Goal: Find specific page/section: Find specific page/section

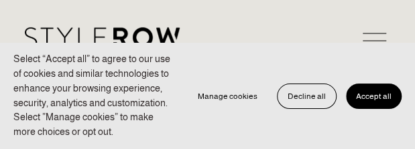
click at [372, 99] on span "Accept all" at bounding box center [374, 96] width 36 height 9
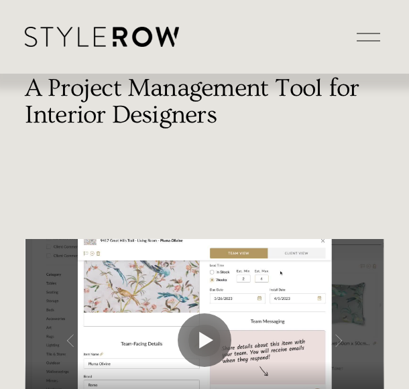
click at [367, 37] on div at bounding box center [368, 36] width 23 height 23
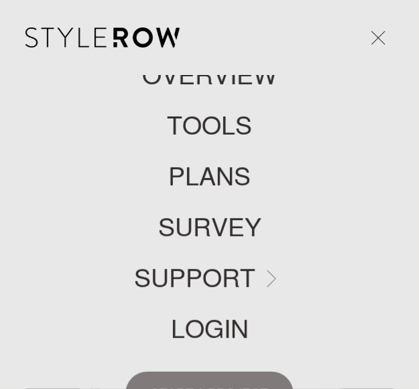
scroll to position [128, 0]
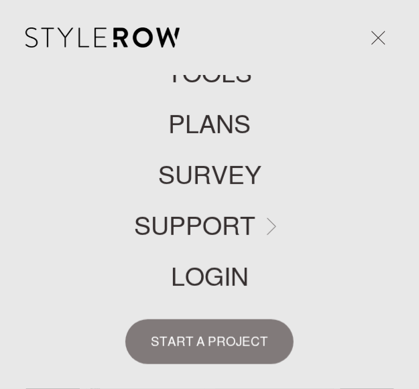
click at [206, 149] on link "LOGIN" at bounding box center [210, 277] width 78 height 25
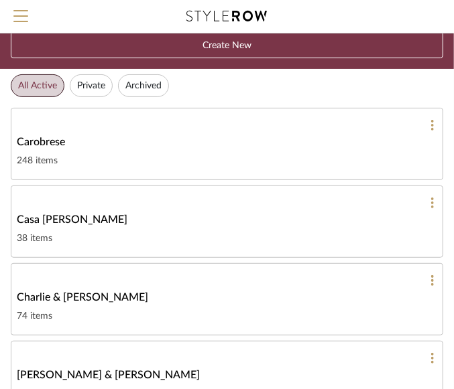
scroll to position [46, 0]
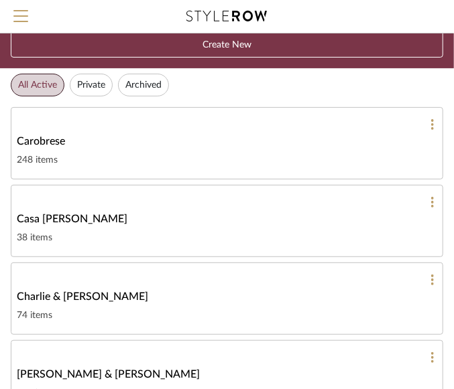
click at [93, 293] on span "Charlie & [PERSON_NAME]" at bounding box center [82, 297] width 131 height 16
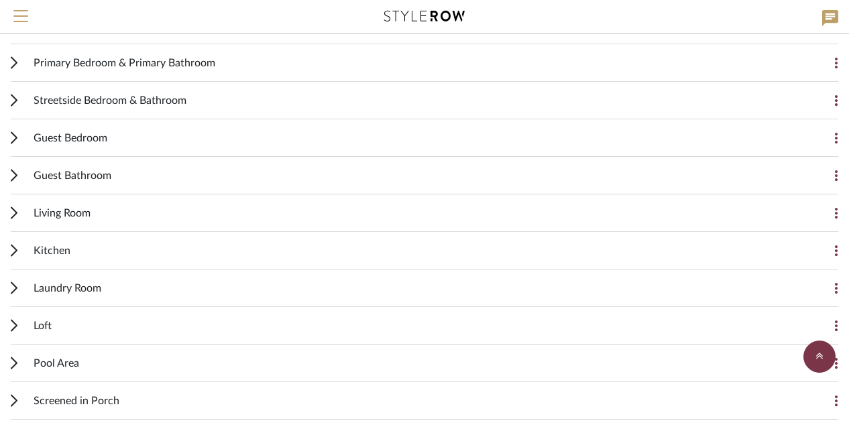
scroll to position [355, 0]
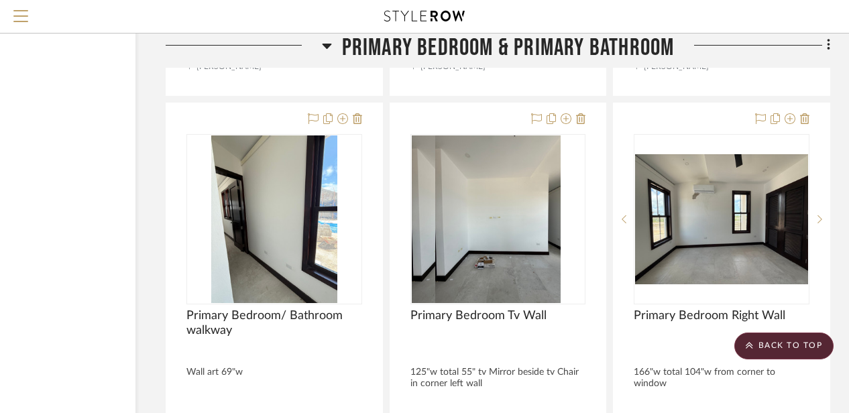
scroll to position [2103, 117]
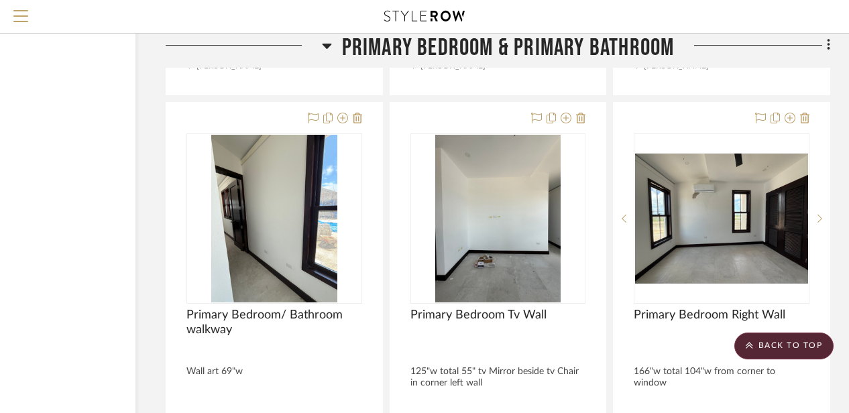
click at [325, 46] on icon at bounding box center [326, 46] width 9 height 5
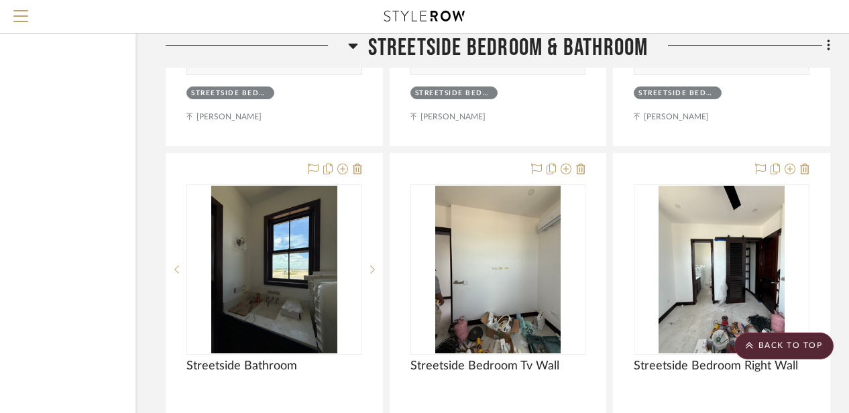
click at [353, 43] on icon at bounding box center [353, 46] width 10 height 16
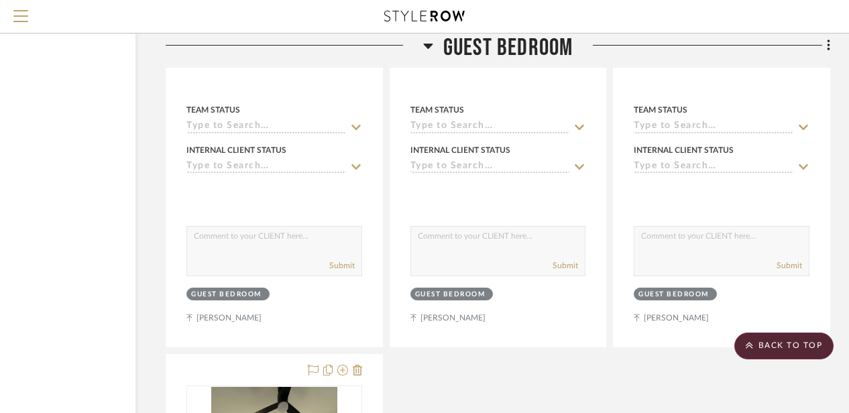
scroll to position [1951, 117]
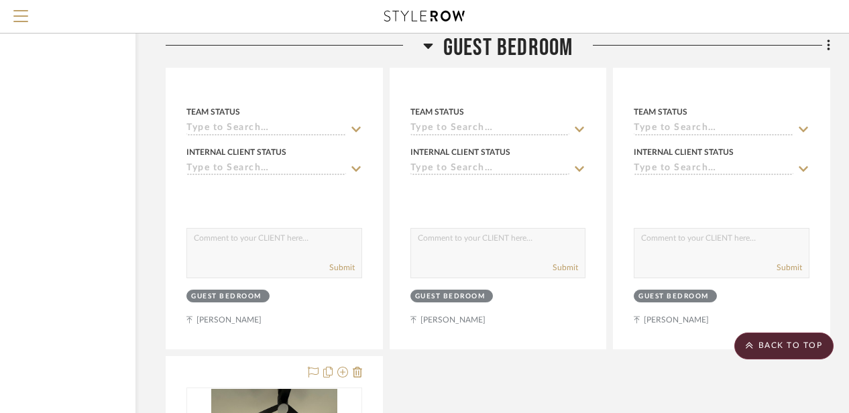
click at [430, 48] on icon at bounding box center [428, 46] width 10 height 16
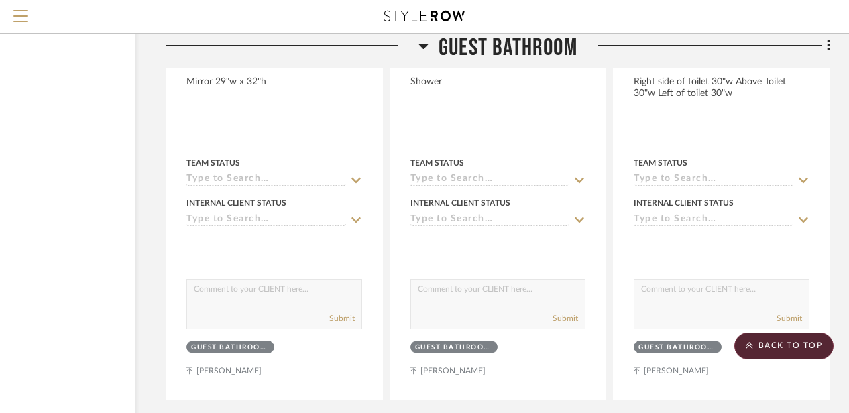
click at [420, 47] on icon at bounding box center [423, 46] width 10 height 16
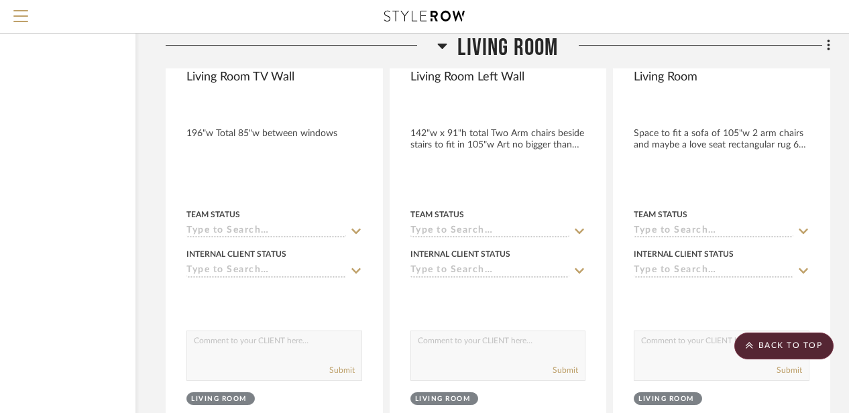
click at [443, 48] on icon at bounding box center [442, 46] width 10 height 16
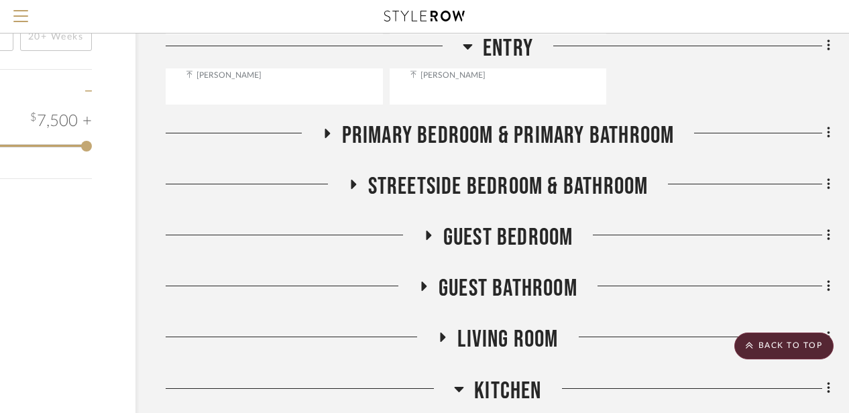
scroll to position [1517, 107]
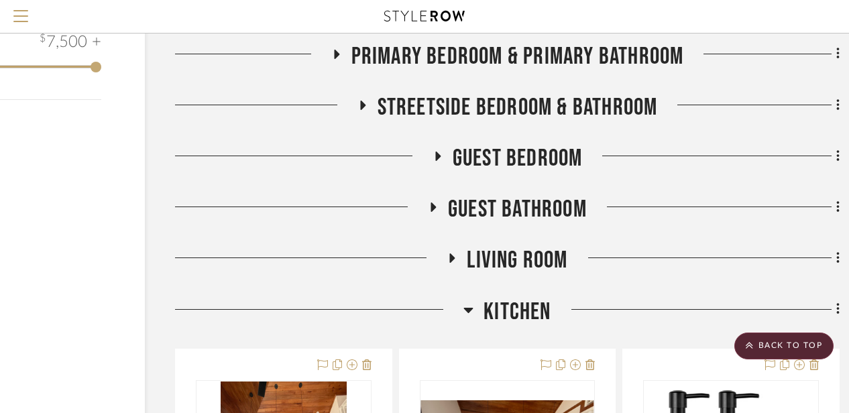
click at [471, 302] on icon at bounding box center [468, 310] width 10 height 16
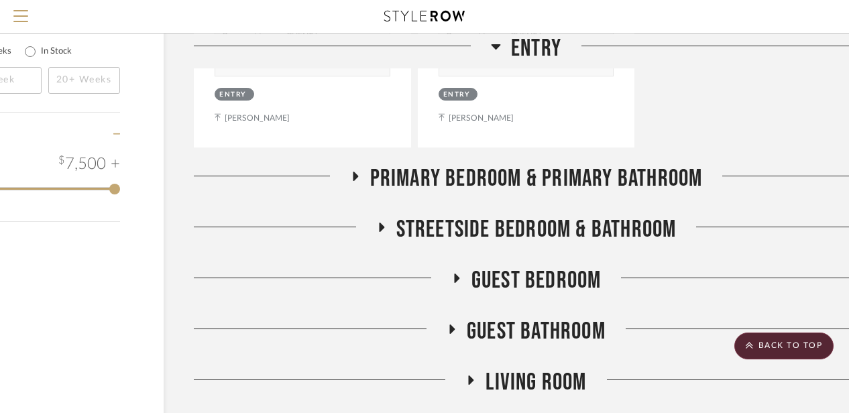
scroll to position [1396, 88]
click at [351, 164] on h3 "Primary Bedroom & Primary Bathroom" at bounding box center [526, 178] width 353 height 29
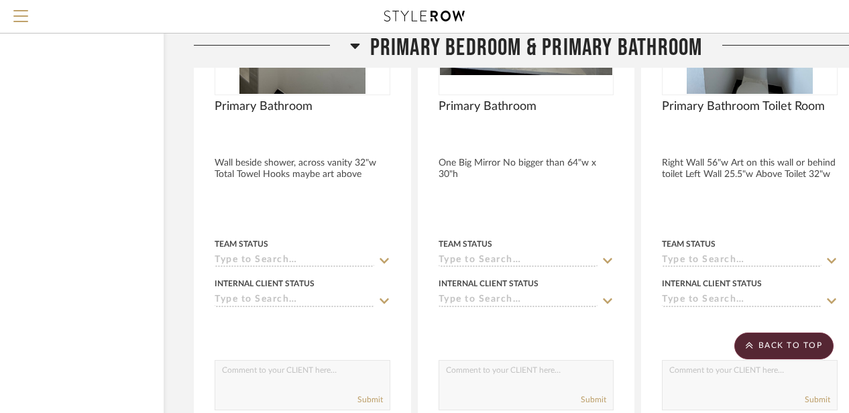
scroll to position [1718, 88]
click at [352, 50] on icon at bounding box center [355, 46] width 10 height 16
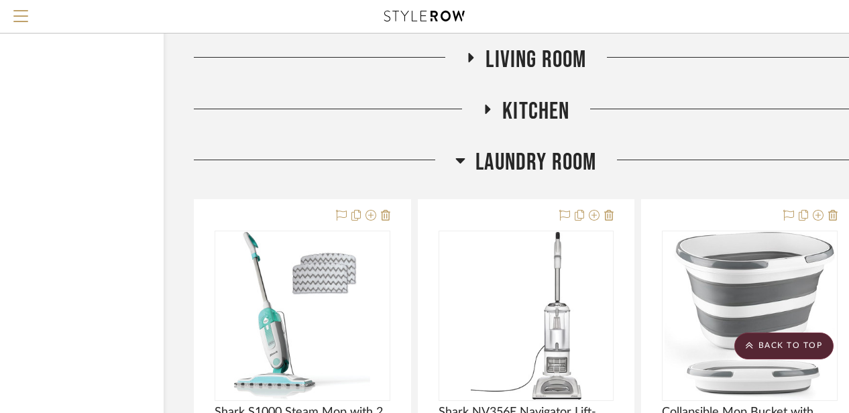
click at [456, 152] on icon at bounding box center [460, 160] width 10 height 16
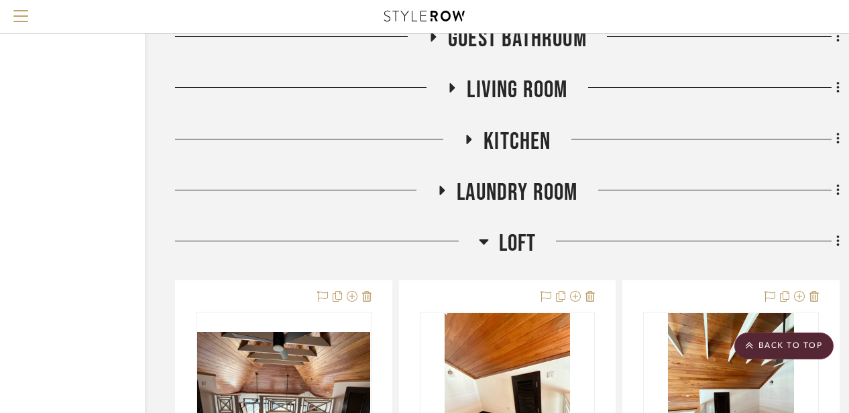
scroll to position [1683, 112]
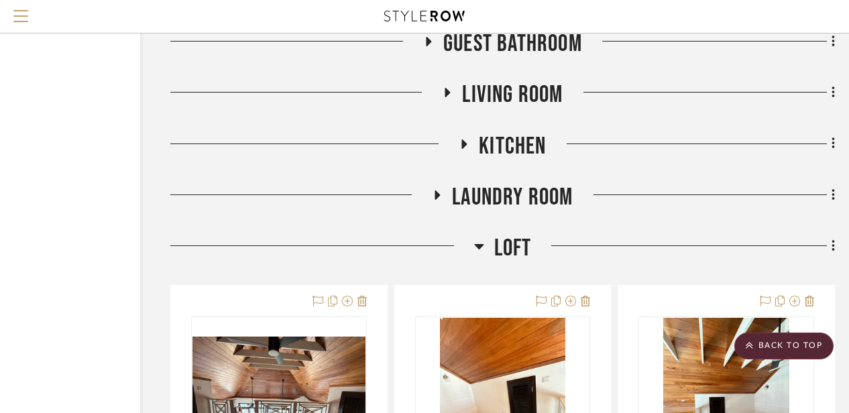
click at [438, 190] on icon at bounding box center [437, 194] width 5 height 9
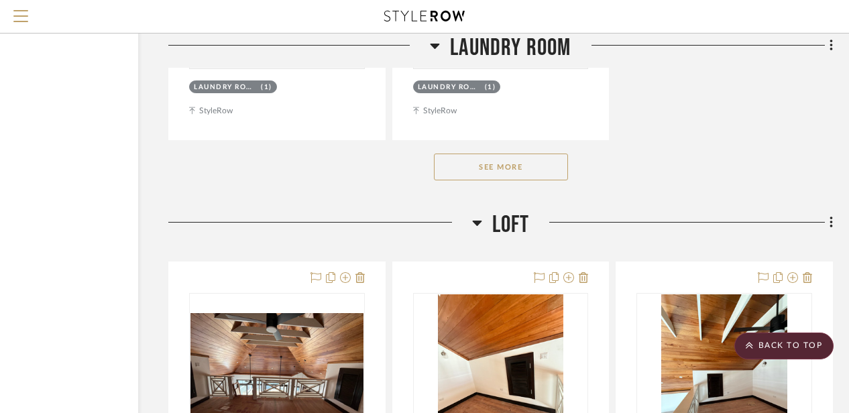
scroll to position [3505, 114]
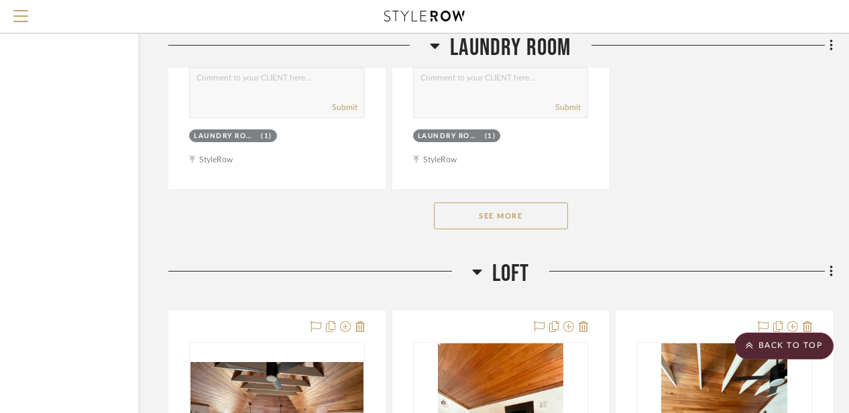
click at [478, 269] on icon at bounding box center [476, 271] width 9 height 5
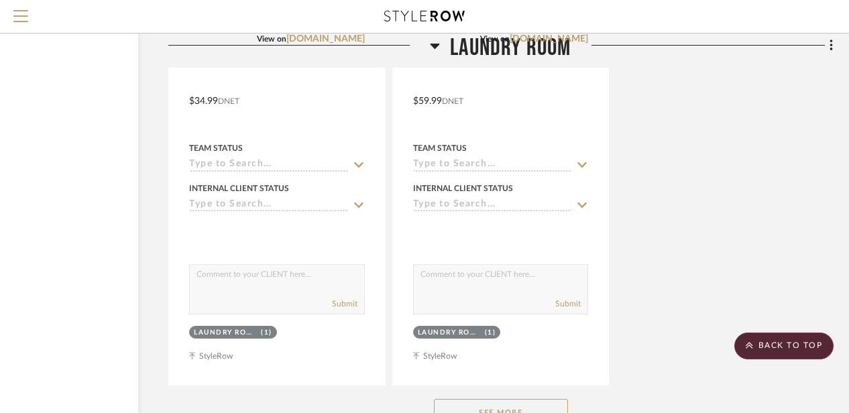
scroll to position [3289, 114]
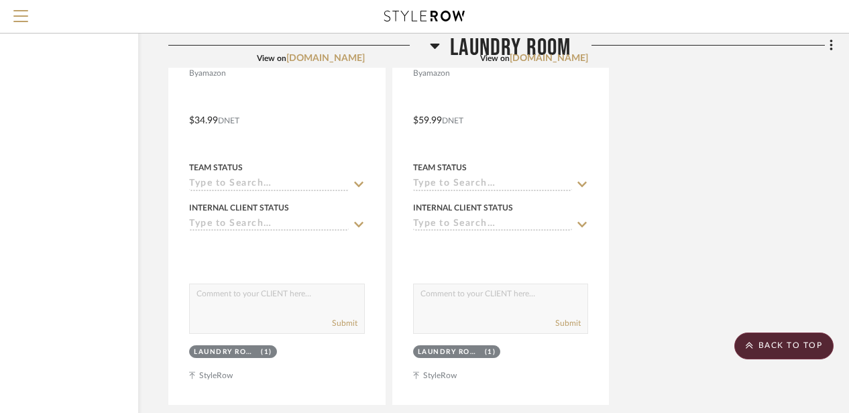
click at [435, 44] on icon at bounding box center [434, 46] width 9 height 5
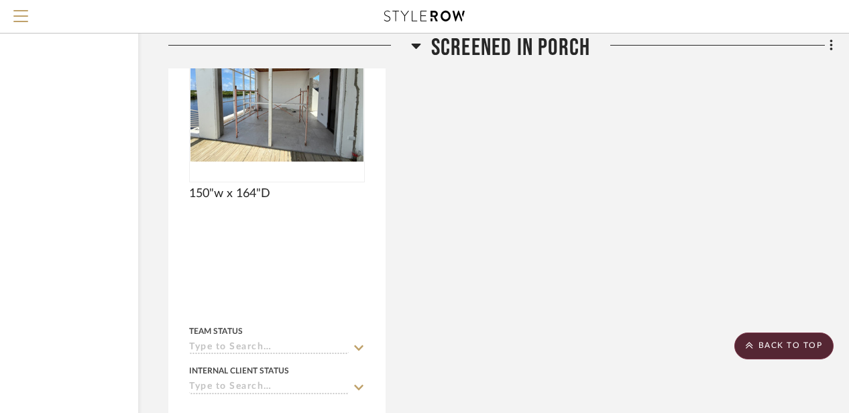
scroll to position [3264, 114]
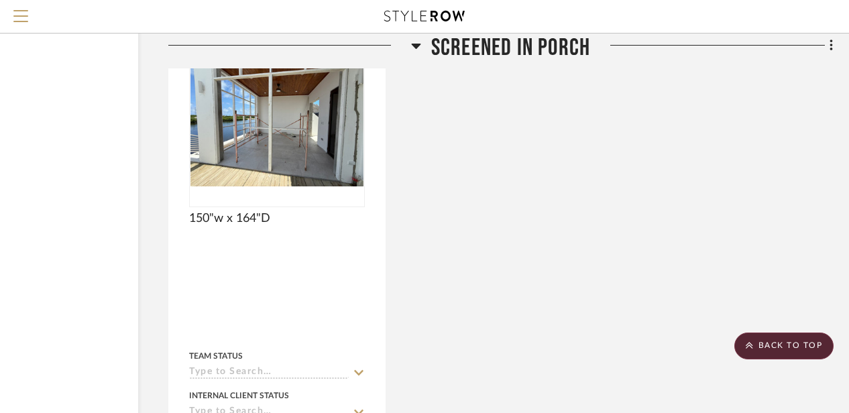
click at [413, 45] on icon at bounding box center [415, 46] width 9 height 5
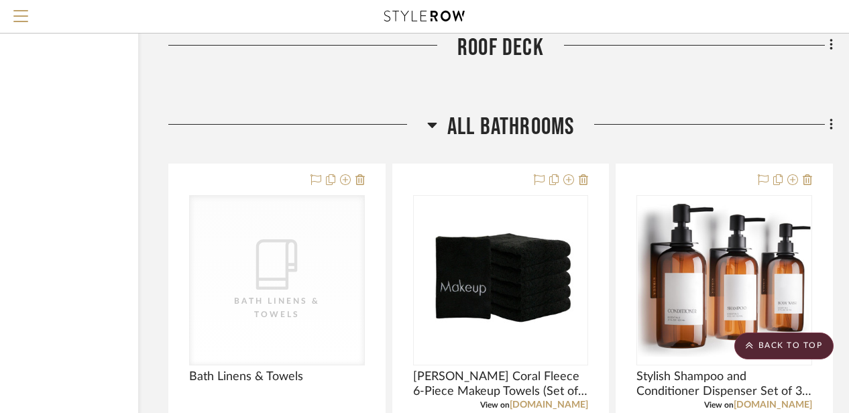
scroll to position [2593, 114]
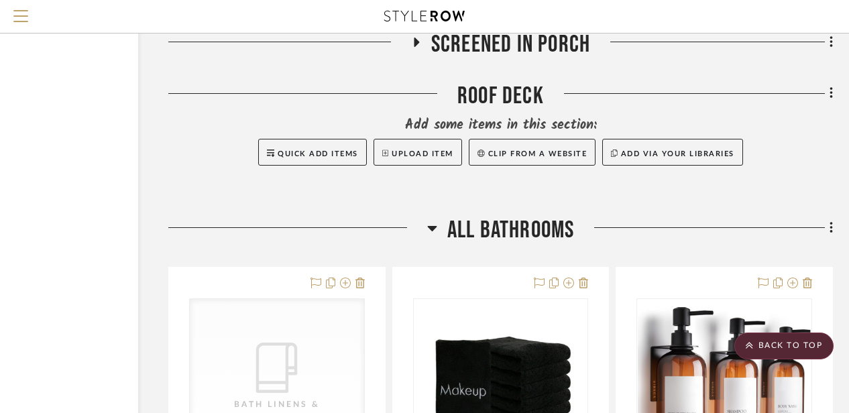
click at [432, 220] on icon at bounding box center [432, 228] width 10 height 16
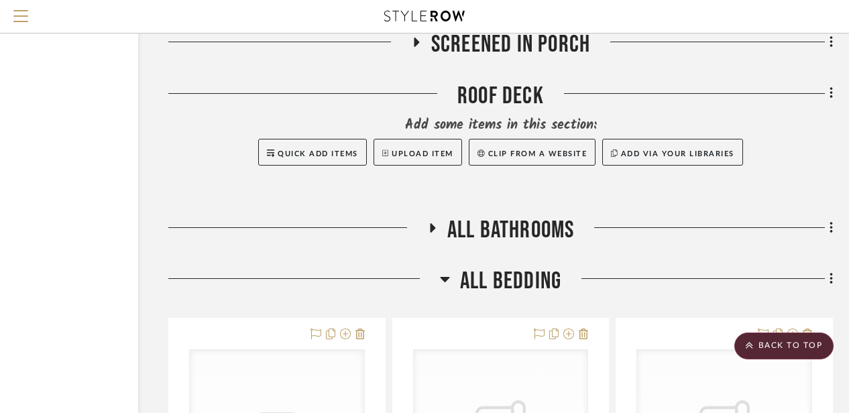
click at [446, 277] on icon at bounding box center [444, 279] width 9 height 5
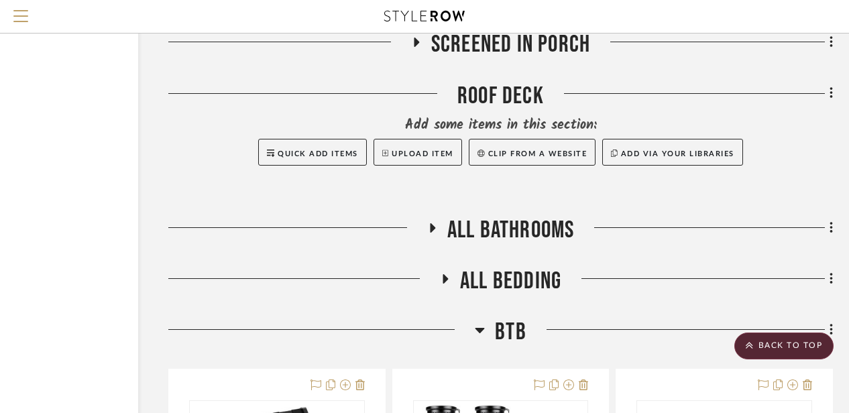
click at [480, 328] on icon at bounding box center [479, 330] width 9 height 5
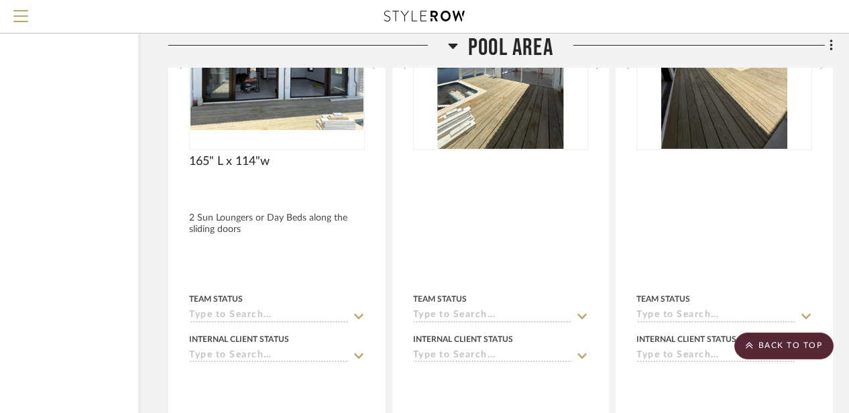
click at [451, 48] on icon at bounding box center [452, 46] width 9 height 5
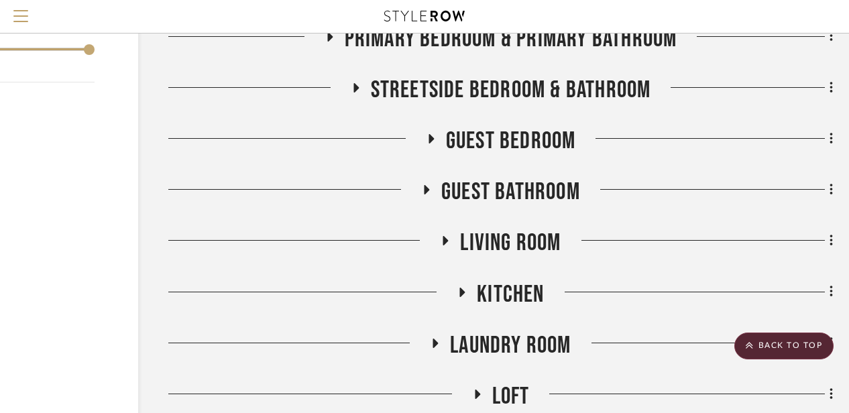
scroll to position [1533, 114]
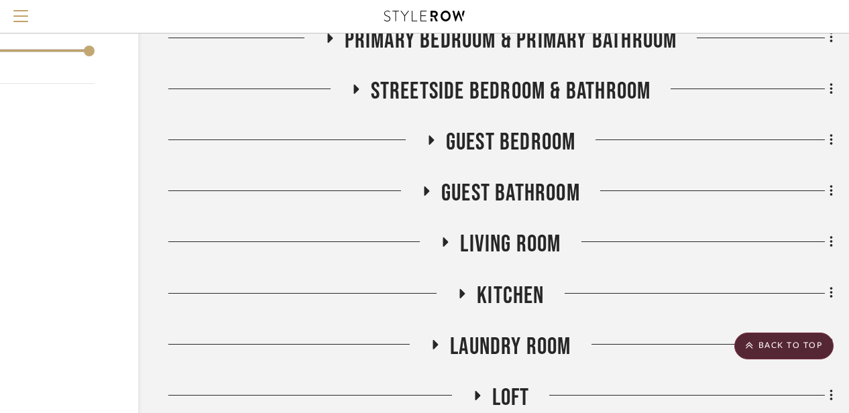
click at [443, 230] on h3 "Living Room" at bounding box center [500, 244] width 121 height 29
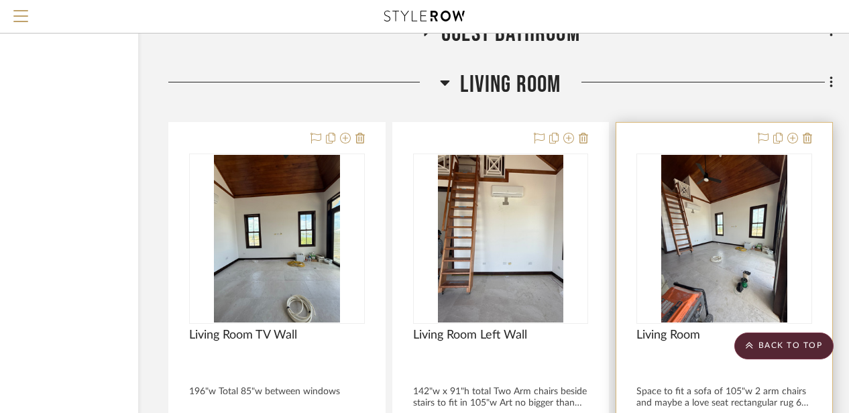
scroll to position [1662, 114]
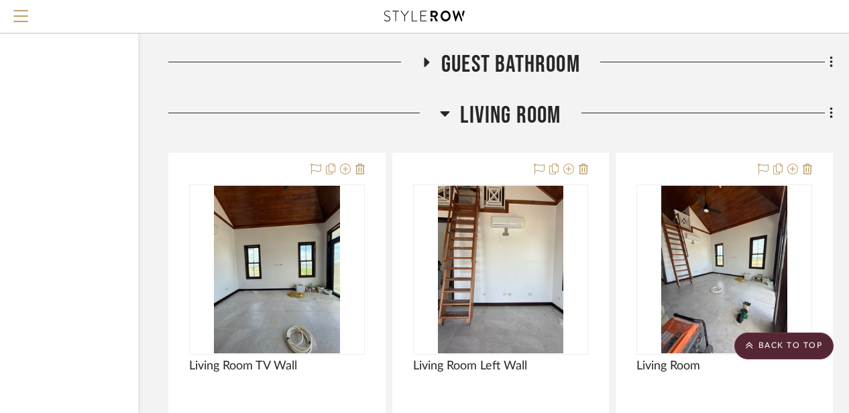
click at [445, 105] on icon at bounding box center [445, 113] width 10 height 16
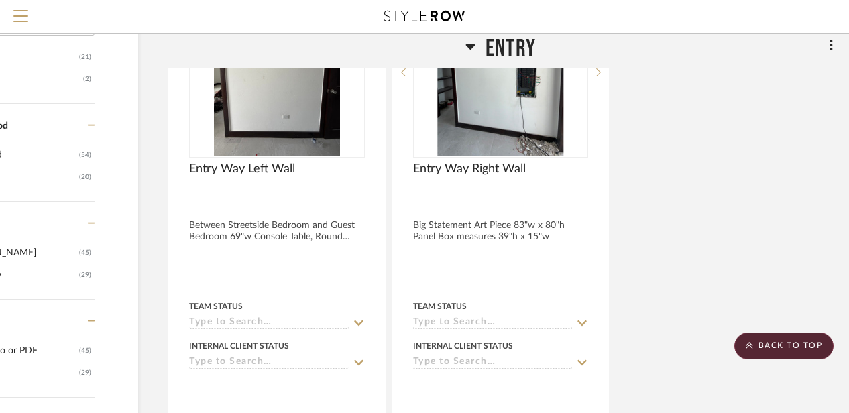
scroll to position [1000, 114]
click at [468, 49] on icon at bounding box center [470, 46] width 10 height 16
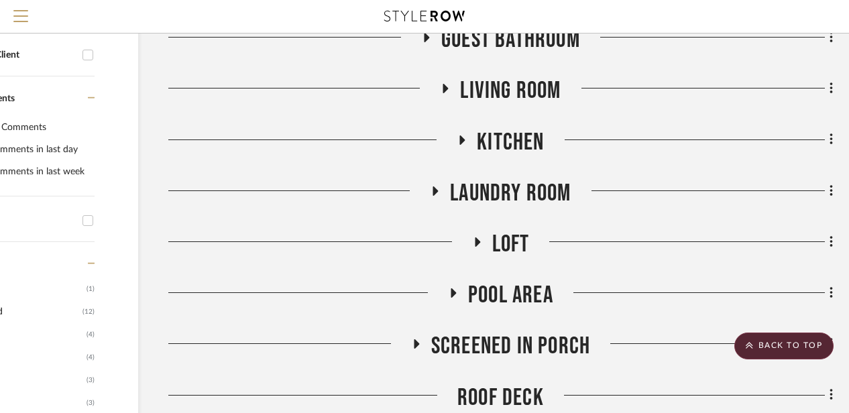
scroll to position [490, 114]
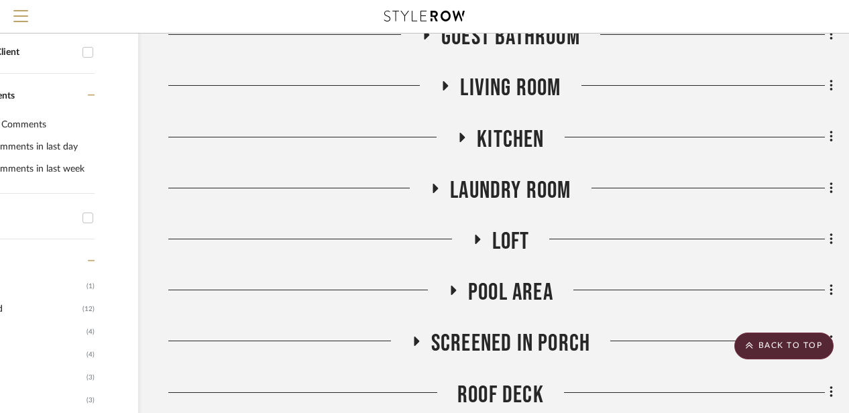
click at [475, 235] on icon at bounding box center [477, 239] width 5 height 9
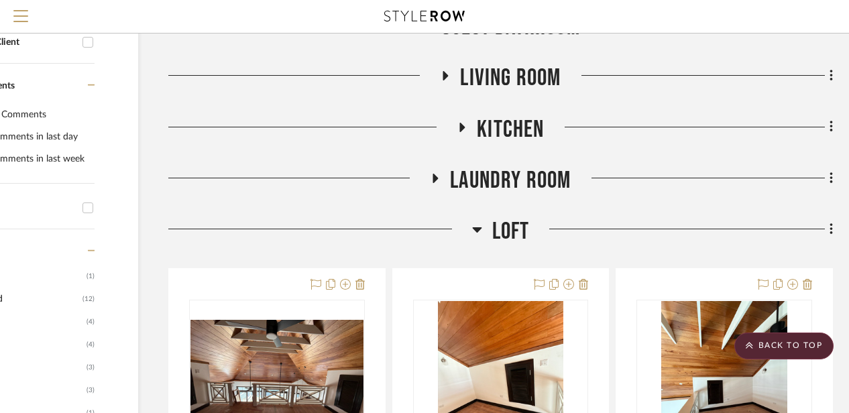
scroll to position [485, 114]
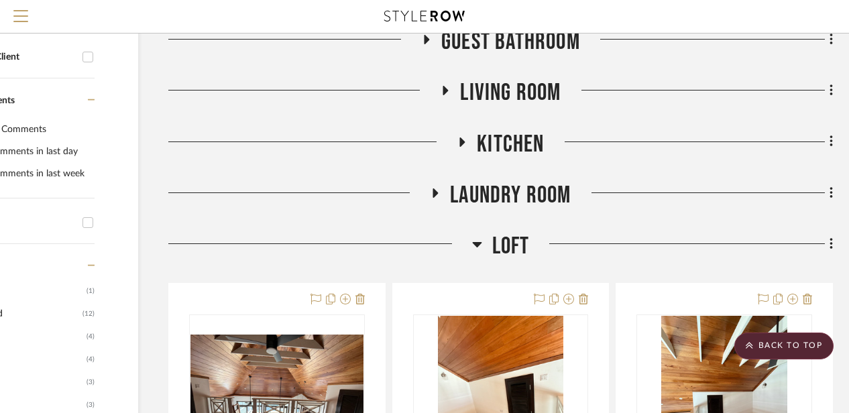
click at [475, 242] on icon at bounding box center [476, 244] width 9 height 5
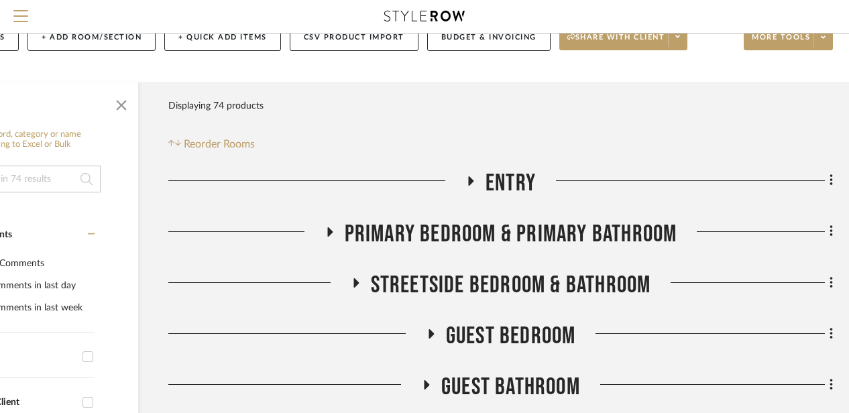
scroll to position [133, 114]
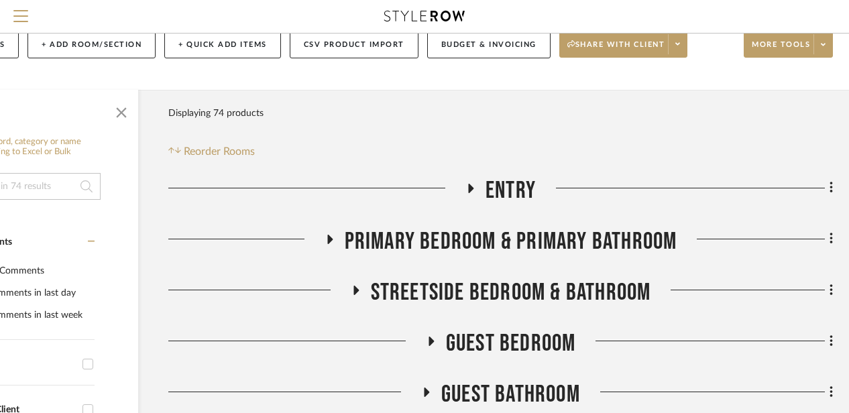
click at [330, 234] on icon at bounding box center [329, 239] width 16 height 10
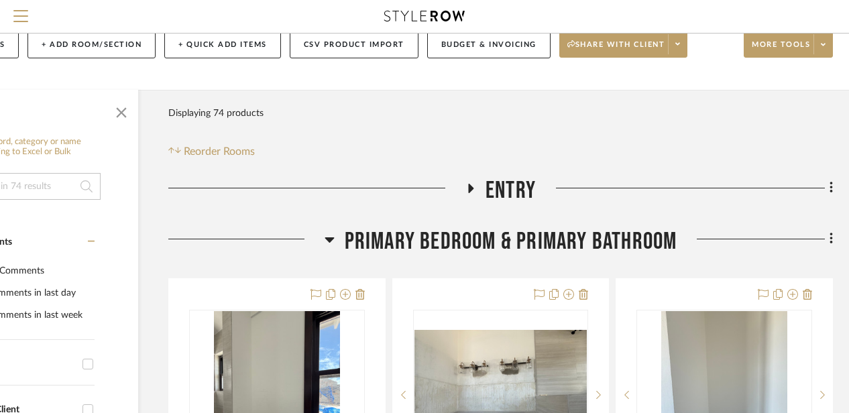
click at [331, 231] on icon at bounding box center [329, 239] width 10 height 16
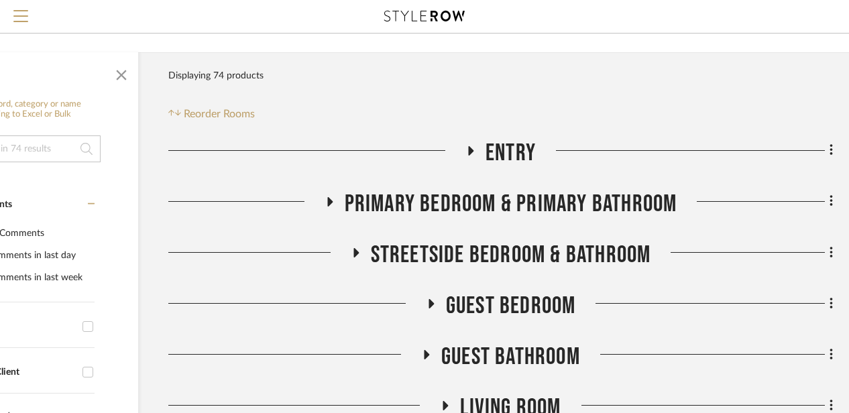
scroll to position [171, 114]
click at [353, 247] on icon at bounding box center [355, 251] width 5 height 9
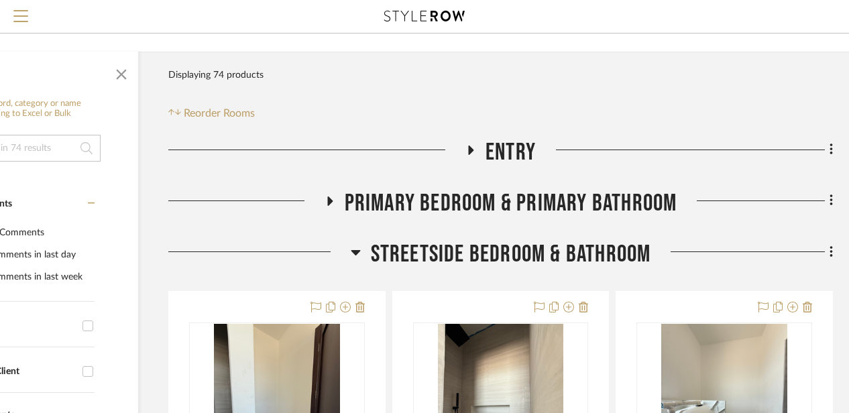
click at [353, 250] on icon at bounding box center [355, 252] width 9 height 5
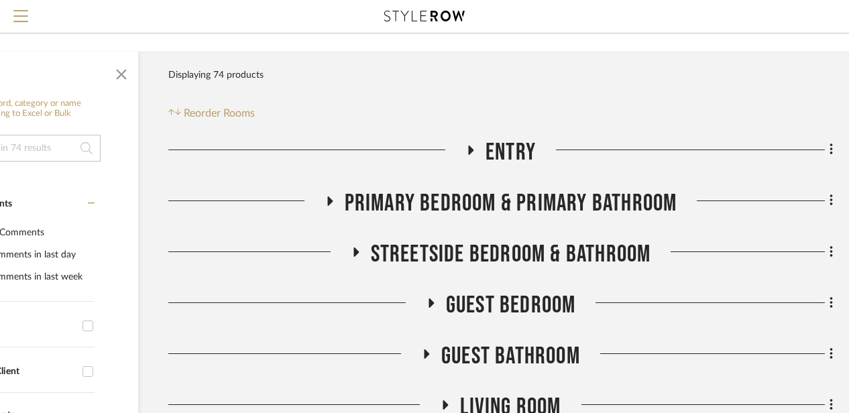
scroll to position [259, 114]
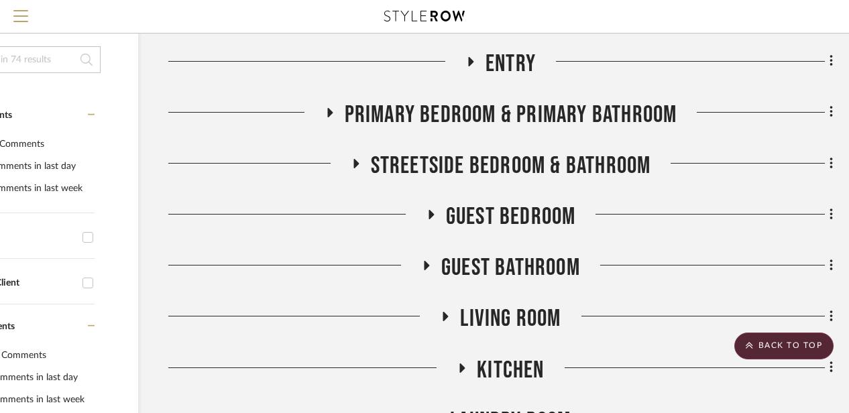
click at [426, 210] on icon at bounding box center [430, 215] width 16 height 10
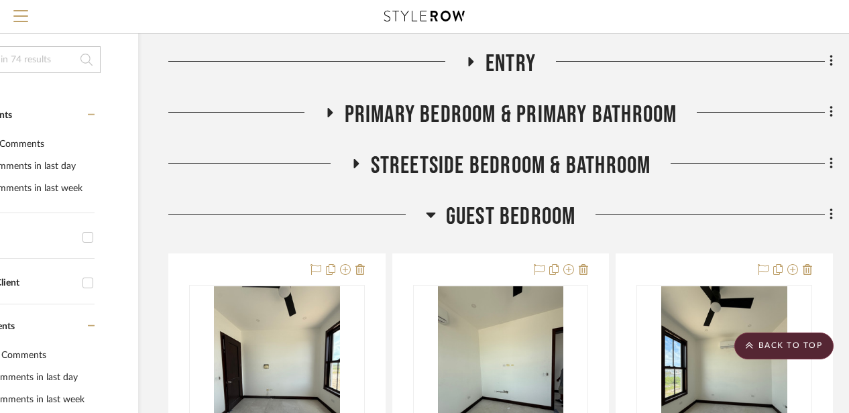
click at [426, 213] on icon at bounding box center [430, 215] width 9 height 5
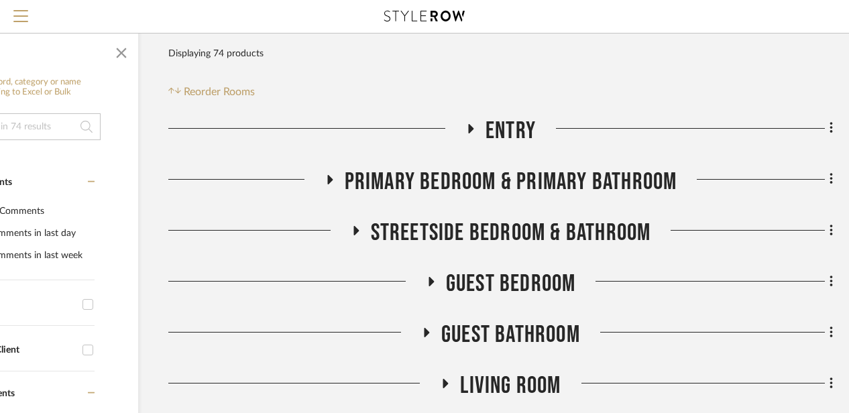
scroll to position [227, 114]
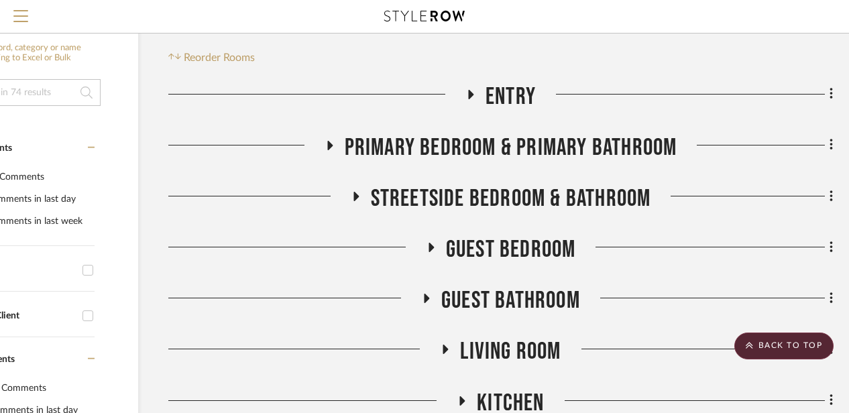
click at [356, 192] on icon at bounding box center [355, 196] width 5 height 9
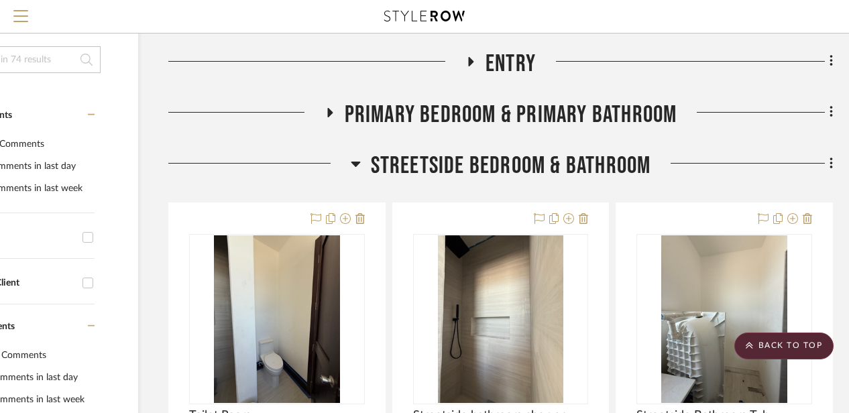
scroll to position [259, 114]
click at [356, 156] on icon at bounding box center [356, 164] width 10 height 16
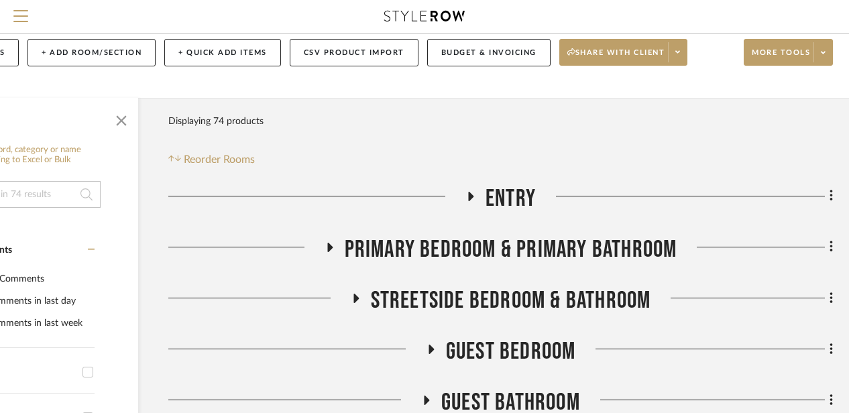
scroll to position [102, 114]
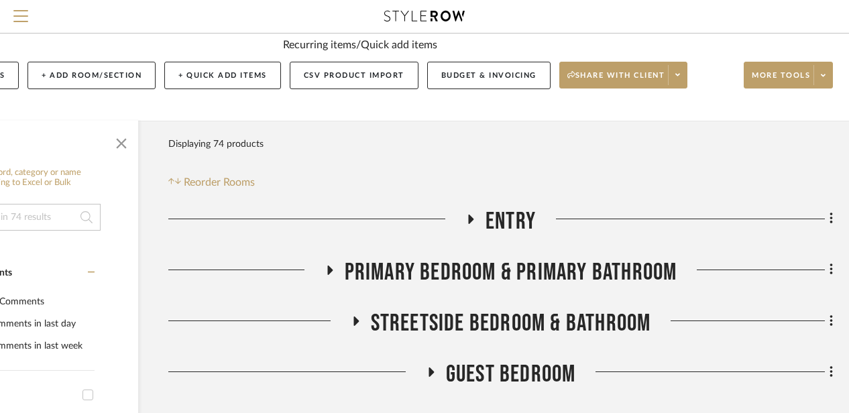
click at [471, 215] on icon at bounding box center [471, 219] width 5 height 9
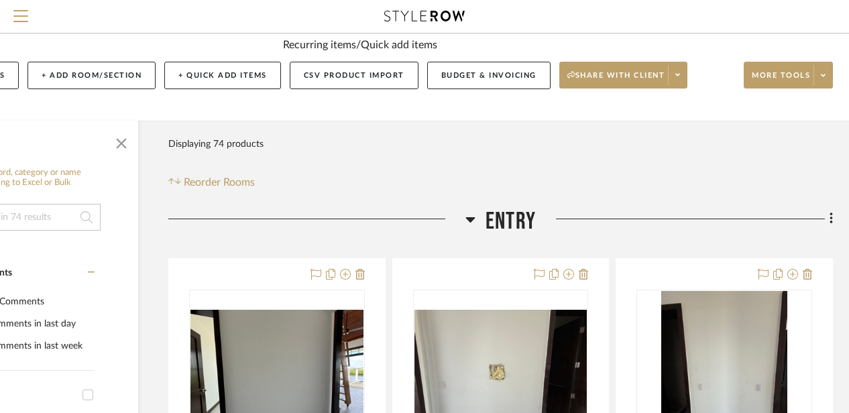
click at [471, 211] on icon at bounding box center [470, 219] width 10 height 16
